Goal: Task Accomplishment & Management: Manage account settings

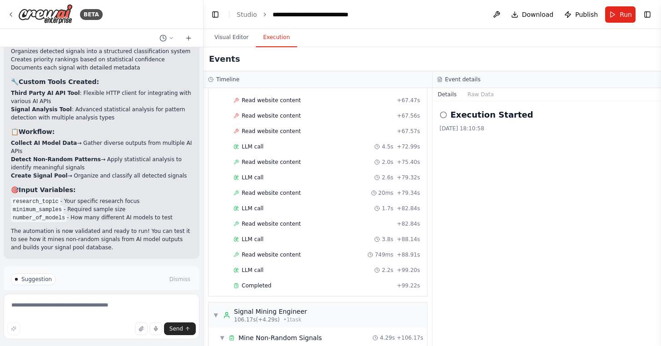
scroll to position [1065, 0]
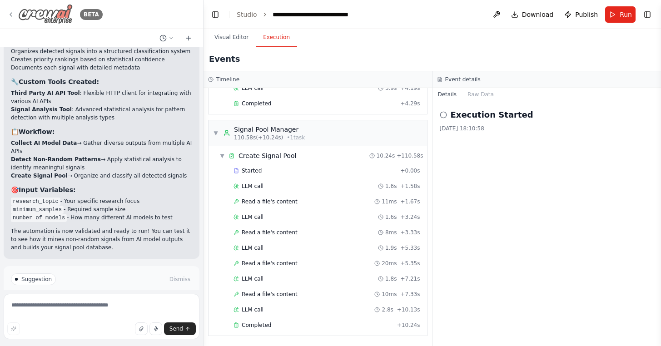
click at [13, 15] on icon at bounding box center [10, 14] width 7 height 7
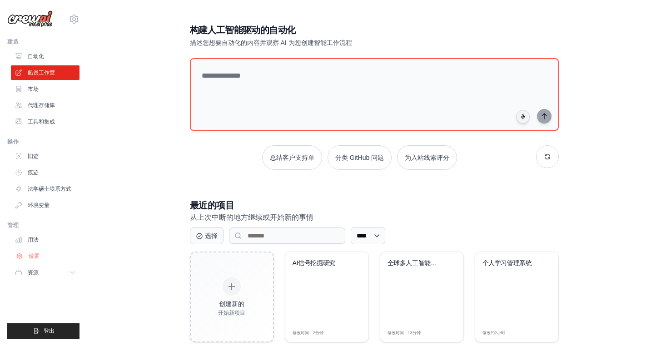
click at [30, 260] on link "设置" at bounding box center [46, 256] width 69 height 15
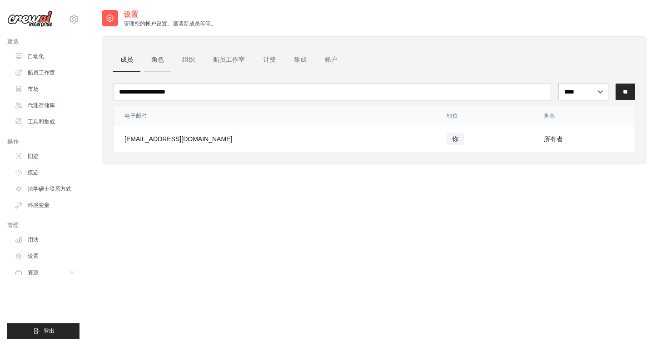
click at [163, 67] on link "角色" at bounding box center [157, 60] width 27 height 25
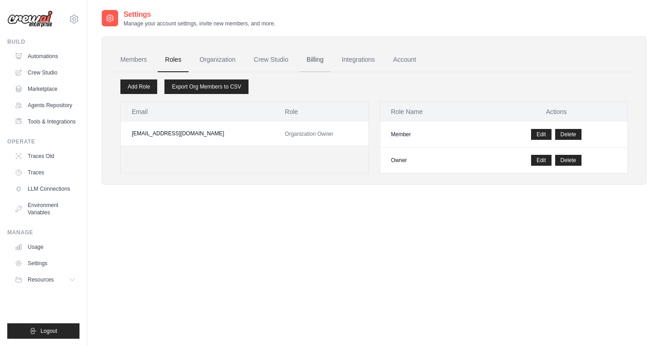
click at [322, 58] on link "Billing" at bounding box center [314, 60] width 31 height 25
click at [366, 64] on link "Integrations" at bounding box center [358, 60] width 48 height 25
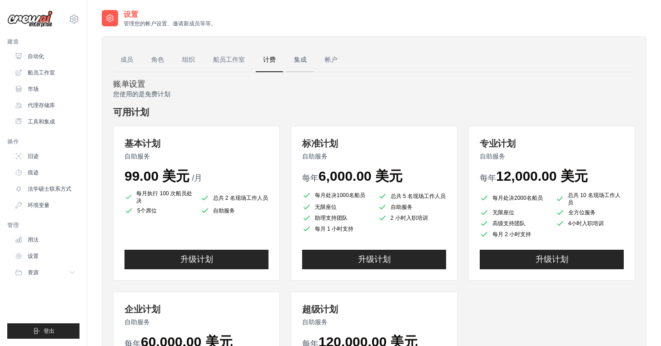
click at [302, 60] on font "集成" at bounding box center [300, 59] width 13 height 7
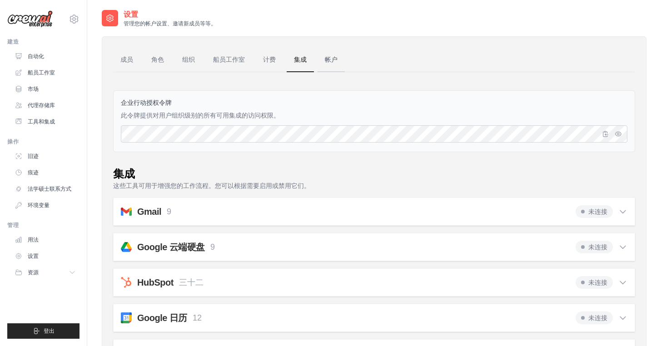
click at [333, 53] on link "帐户" at bounding box center [331, 60] width 27 height 25
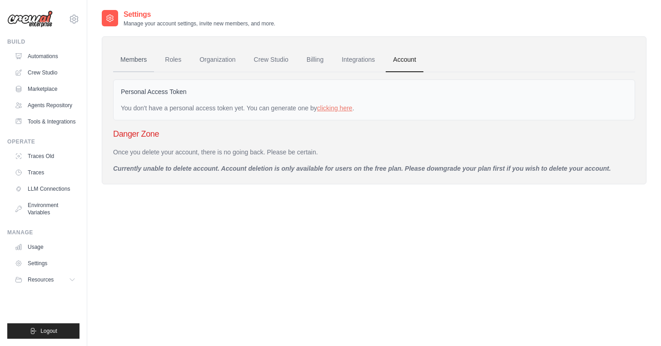
click at [133, 53] on link "Members" at bounding box center [133, 60] width 41 height 25
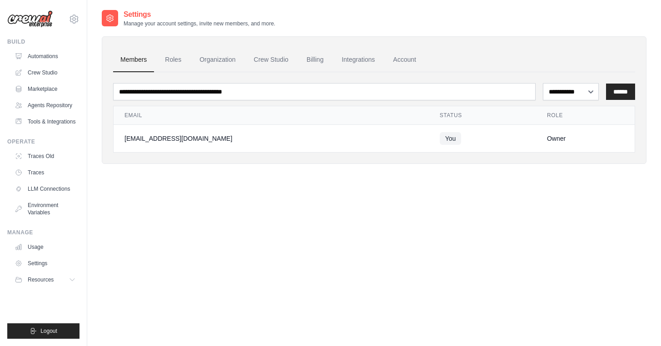
click at [115, 17] on div at bounding box center [110, 18] width 16 height 16
click at [372, 65] on link "Integrations" at bounding box center [358, 60] width 48 height 25
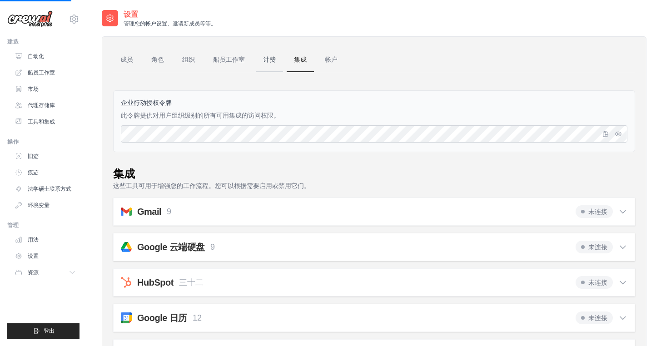
click at [268, 66] on link "计费" at bounding box center [269, 60] width 27 height 25
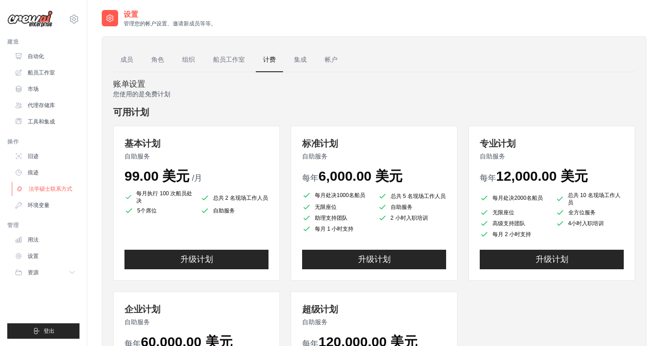
click at [51, 190] on font "法学硕士联系方式" at bounding box center [51, 189] width 44 height 6
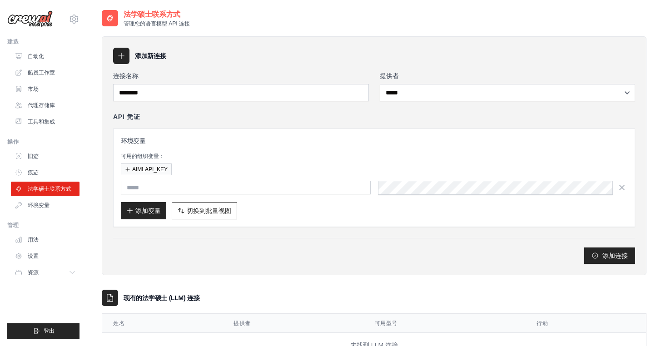
scroll to position [35, 0]
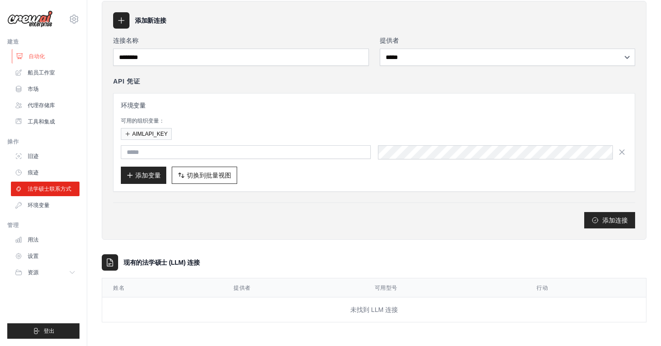
click at [42, 50] on link "自动化" at bounding box center [46, 56] width 69 height 15
click at [53, 66] on link "船员工作室" at bounding box center [46, 72] width 69 height 15
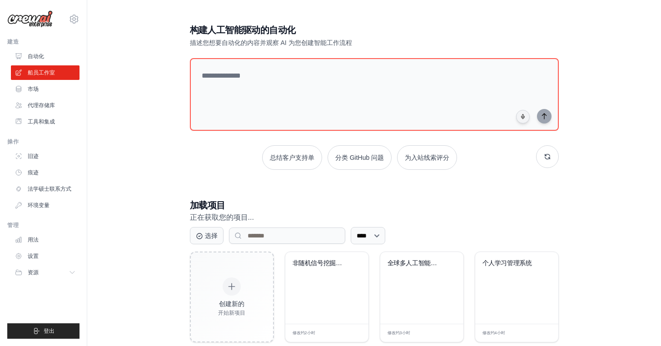
click at [74, 18] on icon at bounding box center [74, 19] width 11 height 11
click at [110, 52] on span "设置" at bounding box center [114, 56] width 72 height 9
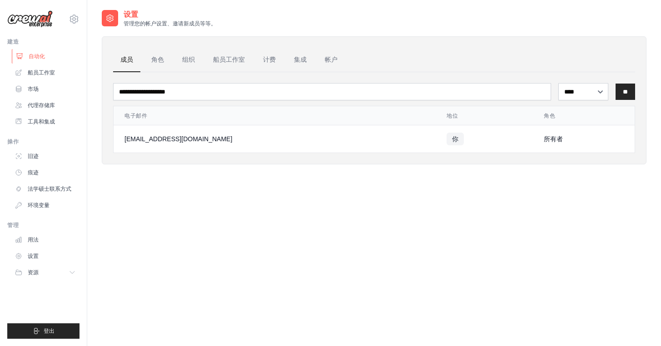
click at [47, 60] on link "自动化" at bounding box center [46, 56] width 69 height 15
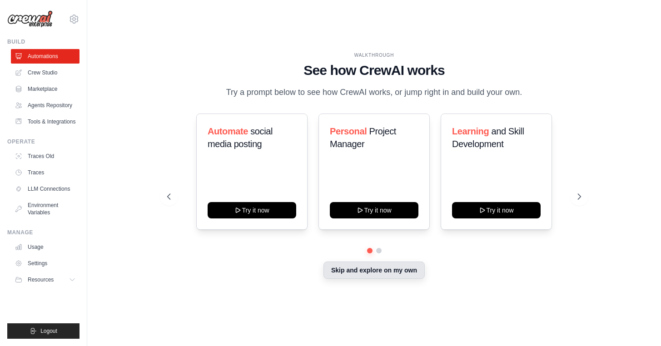
click at [372, 279] on button "Skip and explore on my own" at bounding box center [374, 270] width 101 height 17
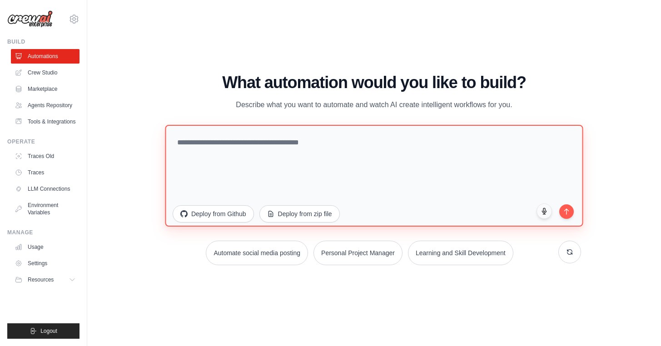
click at [267, 155] on textarea at bounding box center [374, 176] width 418 height 102
